Goal: Find specific page/section: Find specific page/section

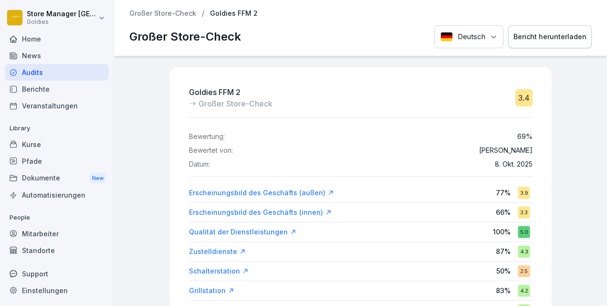
click at [56, 70] on div "Audits" at bounding box center [57, 72] width 104 height 17
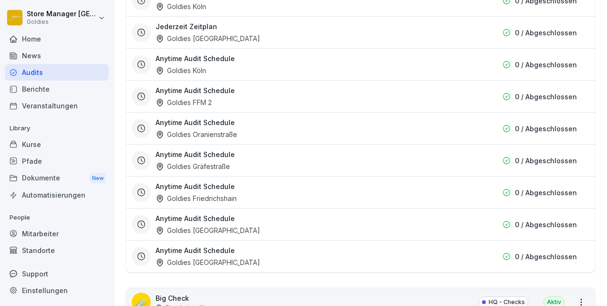
scroll to position [1146, 0]
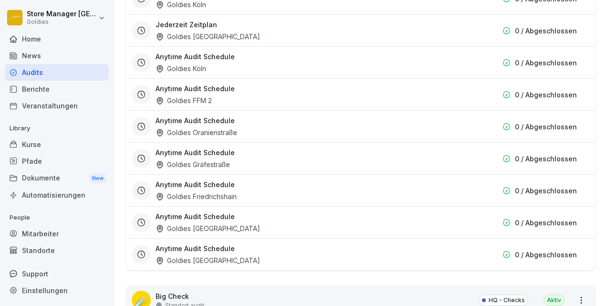
click at [54, 82] on div "Berichte" at bounding box center [57, 89] width 104 height 17
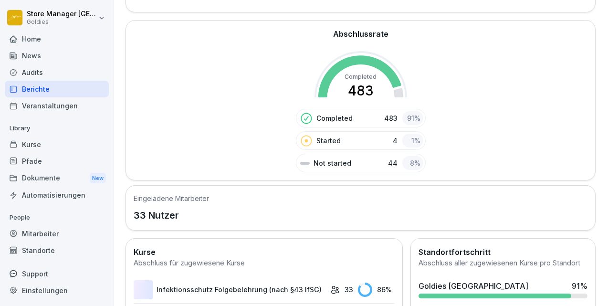
scroll to position [388, 0]
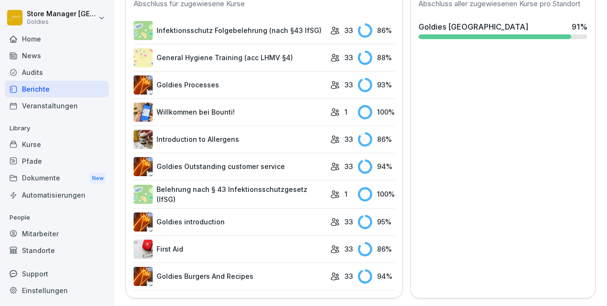
click at [26, 64] on div "Audits" at bounding box center [57, 72] width 104 height 17
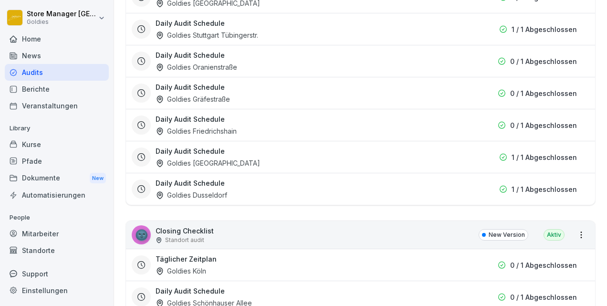
scroll to position [10, 0]
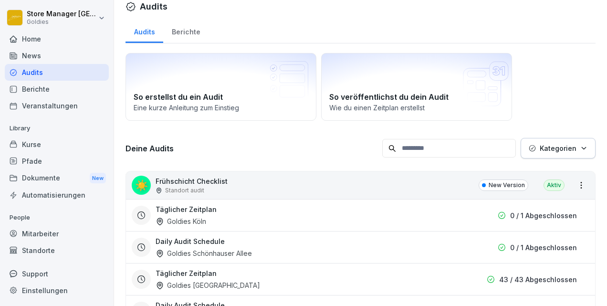
click at [180, 26] on div "Berichte" at bounding box center [185, 31] width 45 height 24
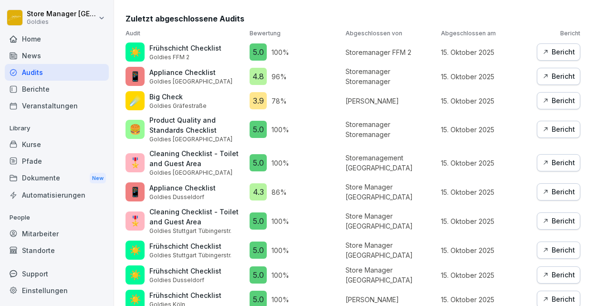
scroll to position [436, 0]
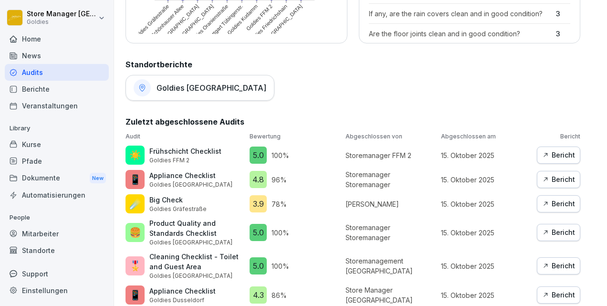
click at [168, 200] on p "Big Check" at bounding box center [177, 200] width 57 height 10
click at [548, 196] on button "Bericht" at bounding box center [558, 203] width 43 height 17
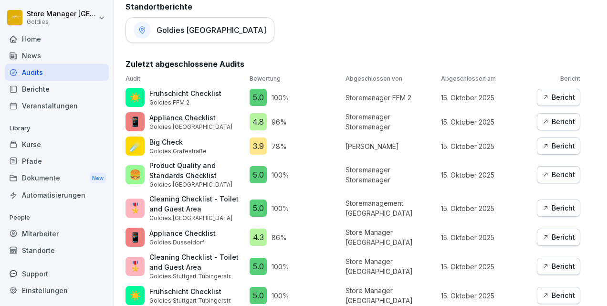
scroll to position [532, 0]
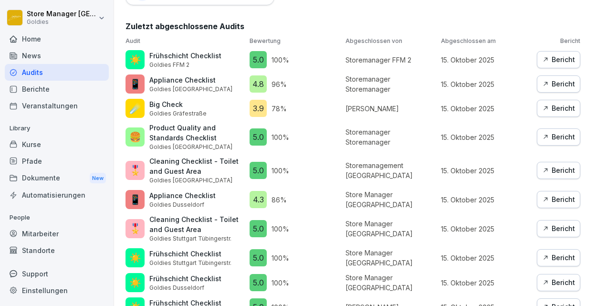
click at [545, 105] on div "Bericht" at bounding box center [558, 108] width 33 height 11
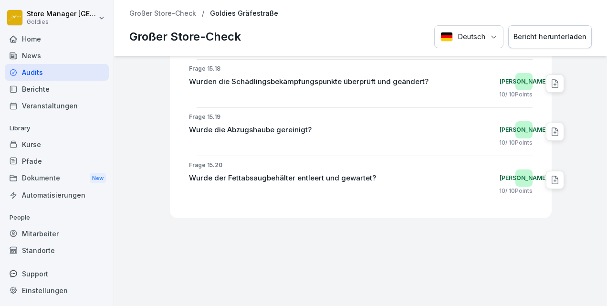
scroll to position [12990, 0]
